Goal: Task Accomplishment & Management: Use online tool/utility

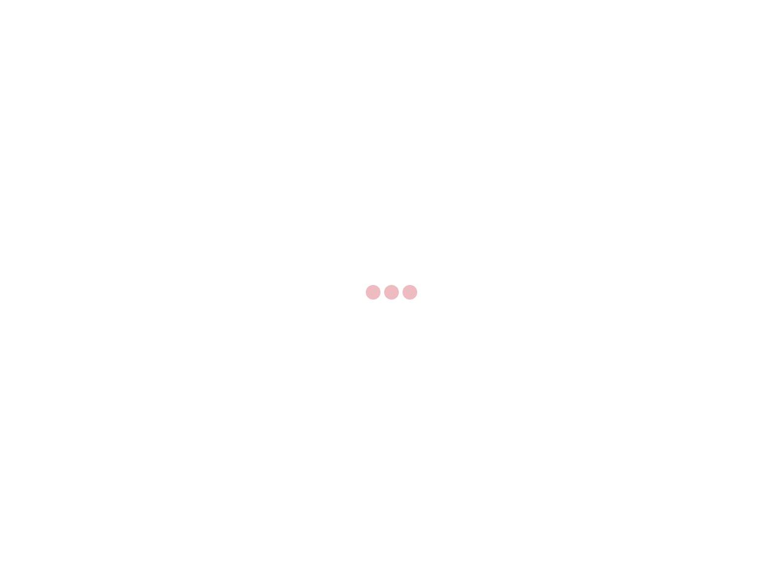
select select "US"
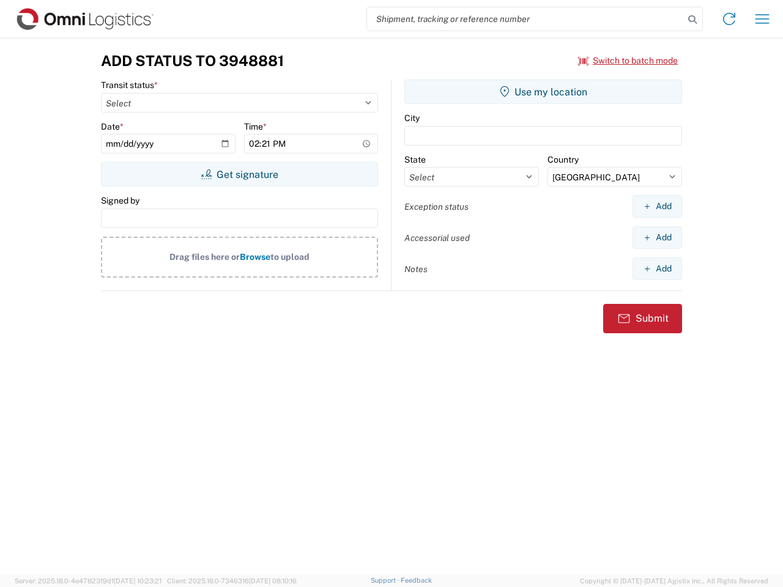
click at [526, 19] on input "search" at bounding box center [525, 18] width 317 height 23
click at [693, 20] on icon at bounding box center [692, 19] width 17 height 17
click at [729, 19] on icon at bounding box center [730, 19] width 20 height 20
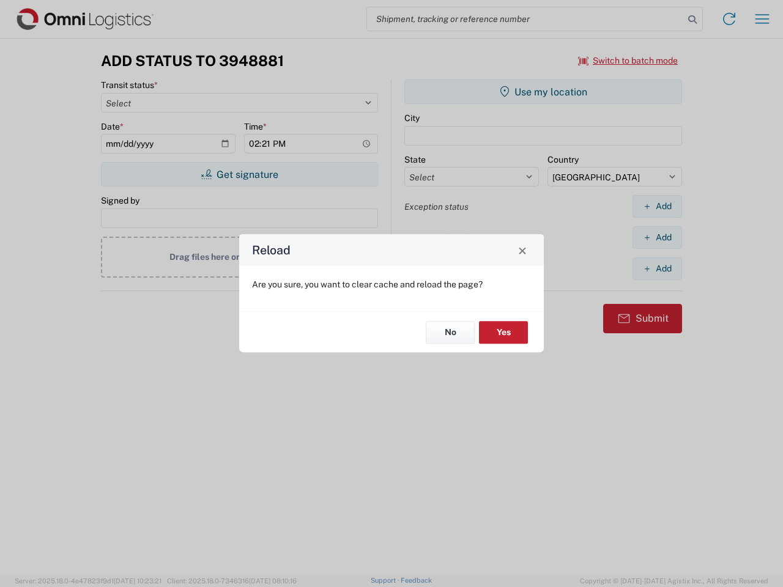
click at [762, 19] on div "Reload Are you sure, you want to clear cache and reload the page? No Yes" at bounding box center [391, 293] width 783 height 587
click at [628, 61] on div "Reload Are you sure, you want to clear cache and reload the page? No Yes" at bounding box center [391, 293] width 783 height 587
click at [239, 174] on div "Reload Are you sure, you want to clear cache and reload the page? No Yes" at bounding box center [391, 293] width 783 height 587
click at [543, 92] on div "Reload Are you sure, you want to clear cache and reload the page? No Yes" at bounding box center [391, 293] width 783 height 587
click at [657, 206] on div "Reload Are you sure, you want to clear cache and reload the page? No Yes" at bounding box center [391, 293] width 783 height 587
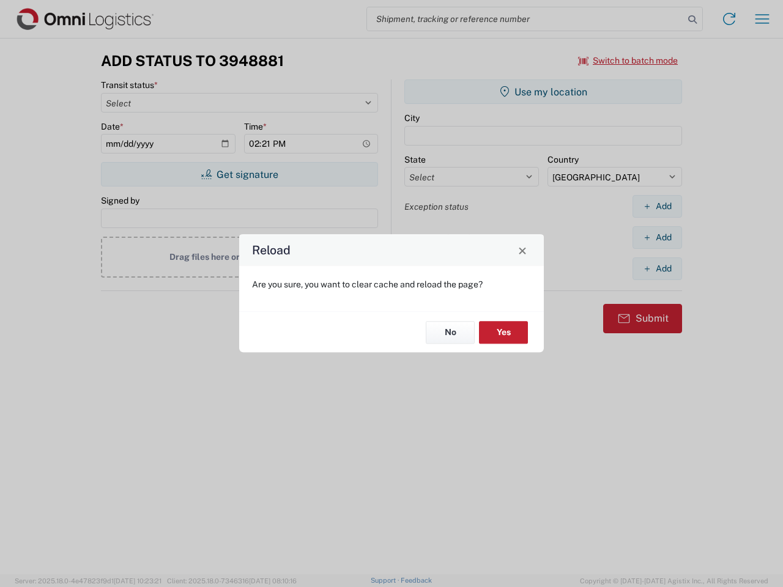
click at [657, 237] on div "Reload Are you sure, you want to clear cache and reload the page? No Yes" at bounding box center [391, 293] width 783 height 587
click at [657, 269] on div "Reload Are you sure, you want to clear cache and reload the page? No Yes" at bounding box center [391, 293] width 783 height 587
